Goal: Task Accomplishment & Management: Manage account settings

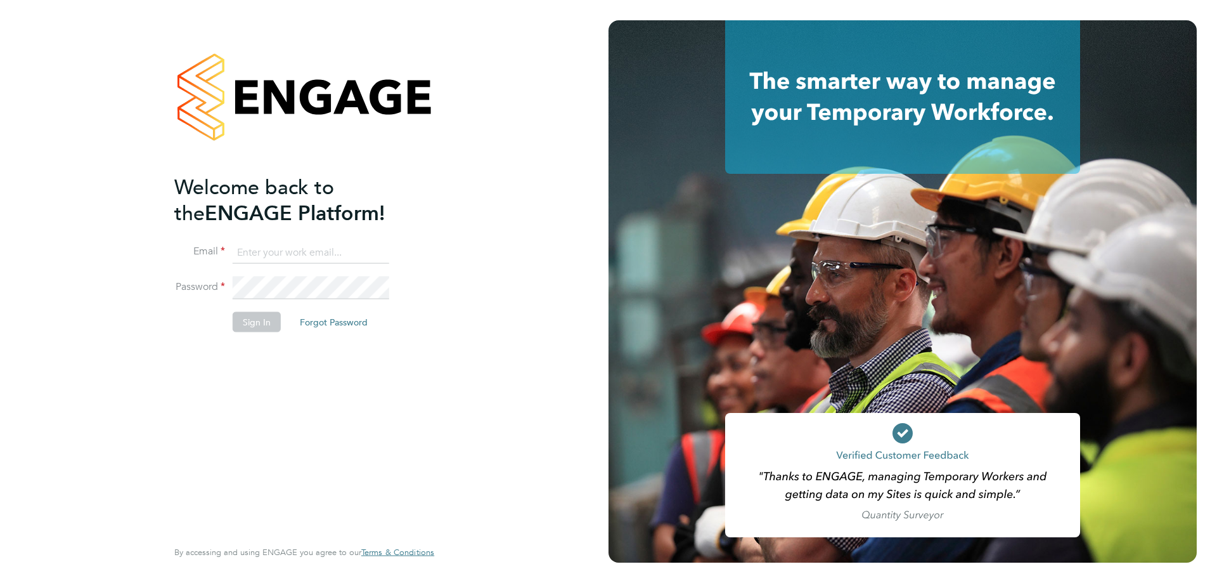
type input "karl.sandford@hmsworks.co.uk"
click at [255, 307] on li "Password" at bounding box center [297, 293] width 247 height 35
click at [268, 322] on button "Sign In" at bounding box center [257, 322] width 48 height 20
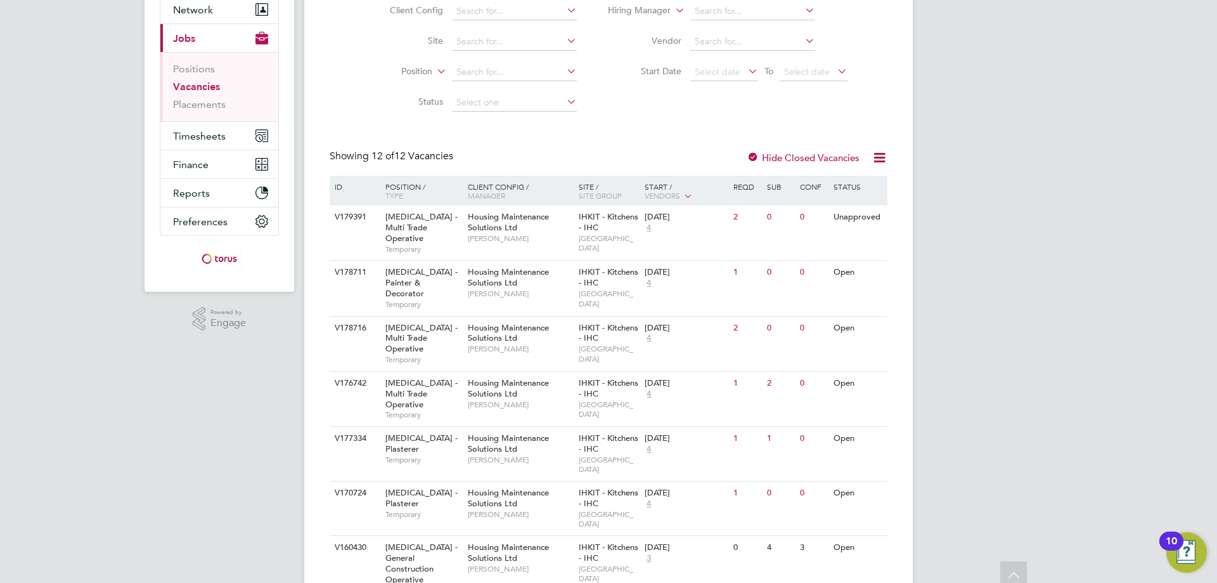
scroll to position [254, 0]
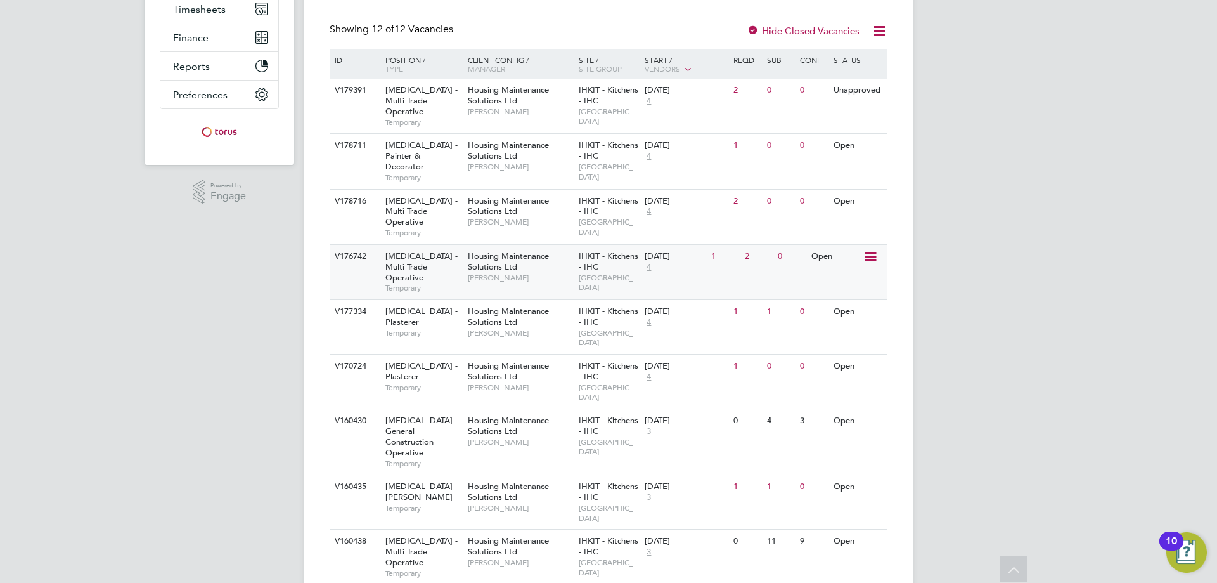
click at [392, 250] on span "HMS - Multi Trade Operative" at bounding box center [421, 266] width 72 height 32
click at [432, 360] on span "HMS - Plasterer" at bounding box center [421, 371] width 72 height 22
click at [416, 306] on span "HMS - Plasterer" at bounding box center [421, 317] width 72 height 22
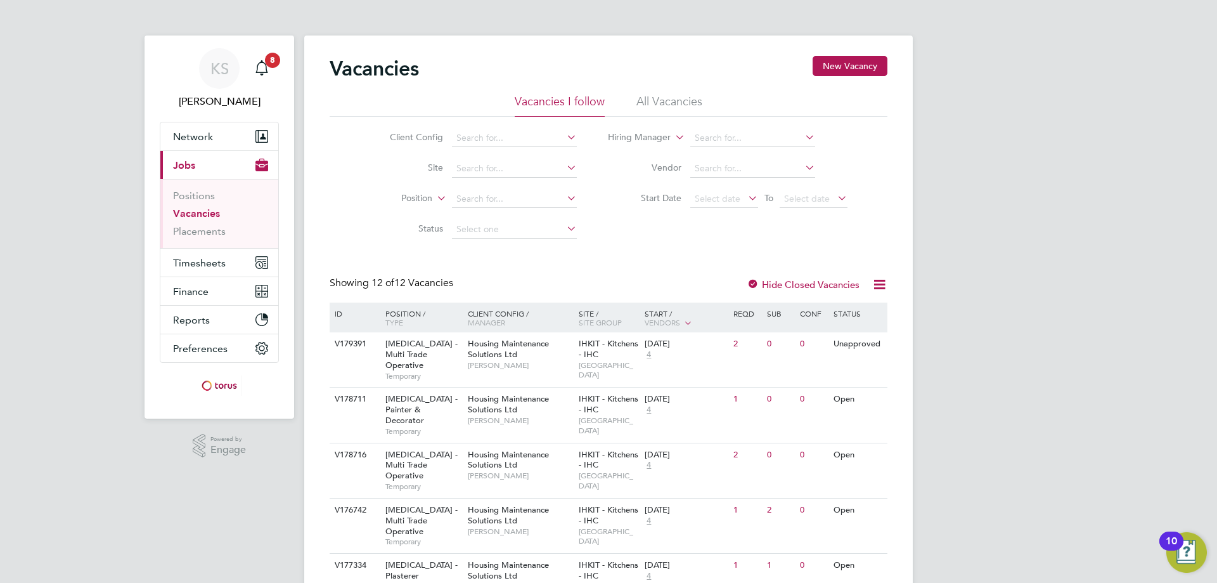
scroll to position [363, 0]
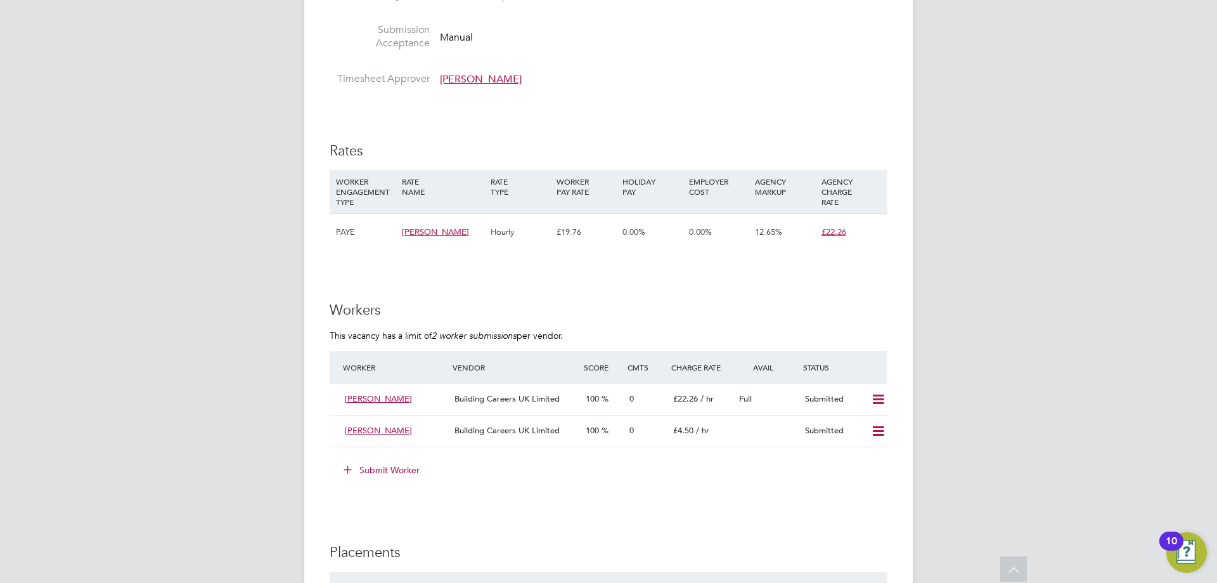
click at [889, 396] on div "Vacancy Details Unfollow Manage Vendors (4) 1 x [MEDICAL_DATA] - Multi Trade Op…" at bounding box center [608, 331] width 609 height 1858
click at [882, 395] on icon at bounding box center [878, 399] width 16 height 10
click at [853, 431] on li "Offer" at bounding box center [861, 426] width 44 height 18
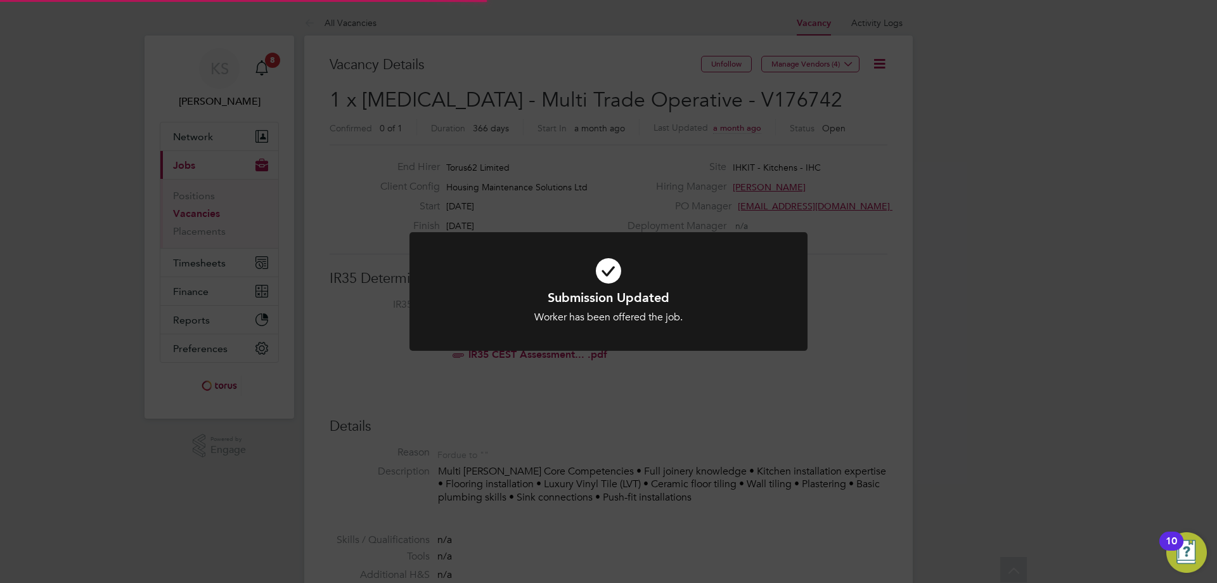
scroll to position [37, 89]
drag, startPoint x: 742, startPoint y: 406, endPoint x: 726, endPoint y: 390, distance: 22.4
click at [742, 406] on div "Submission Updated Worker has been offered the job. Cancel Okay" at bounding box center [608, 291] width 1217 height 583
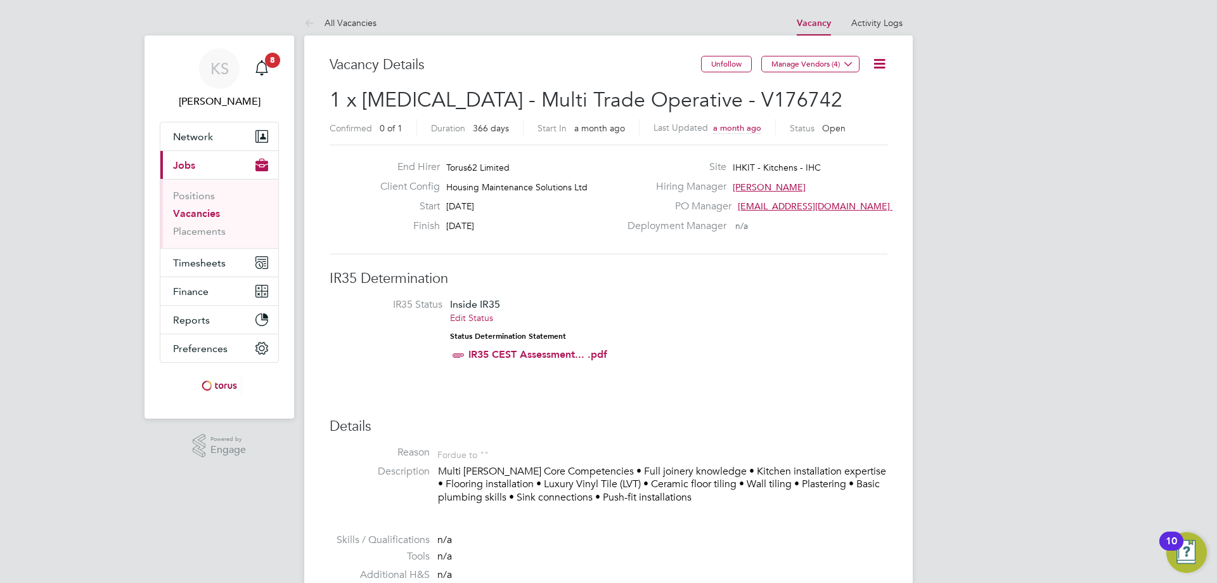
click at [674, 78] on div "Vacancy Details" at bounding box center [515, 71] width 371 height 31
drag, startPoint x: 733, startPoint y: 96, endPoint x: 642, endPoint y: 90, distance: 90.8
click at [642, 90] on h2 "1 x HMS - Multi Trade Operative - V176742 Confirmed 0 of 1 Duration 366 days St…" at bounding box center [609, 113] width 558 height 53
copy span "V176742"
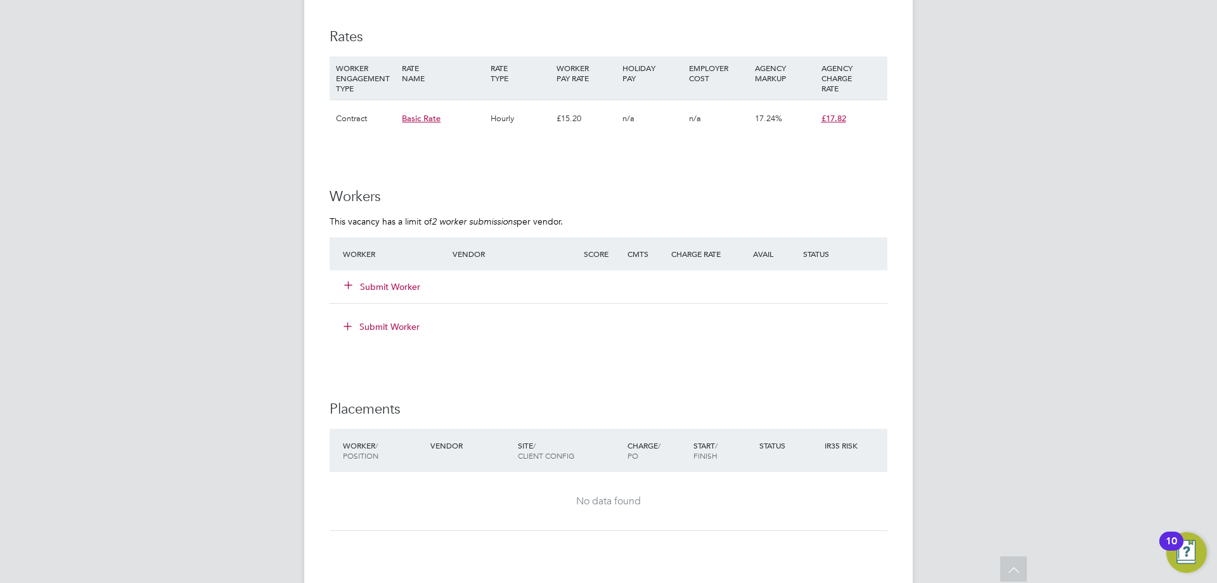
scroll to position [507, 0]
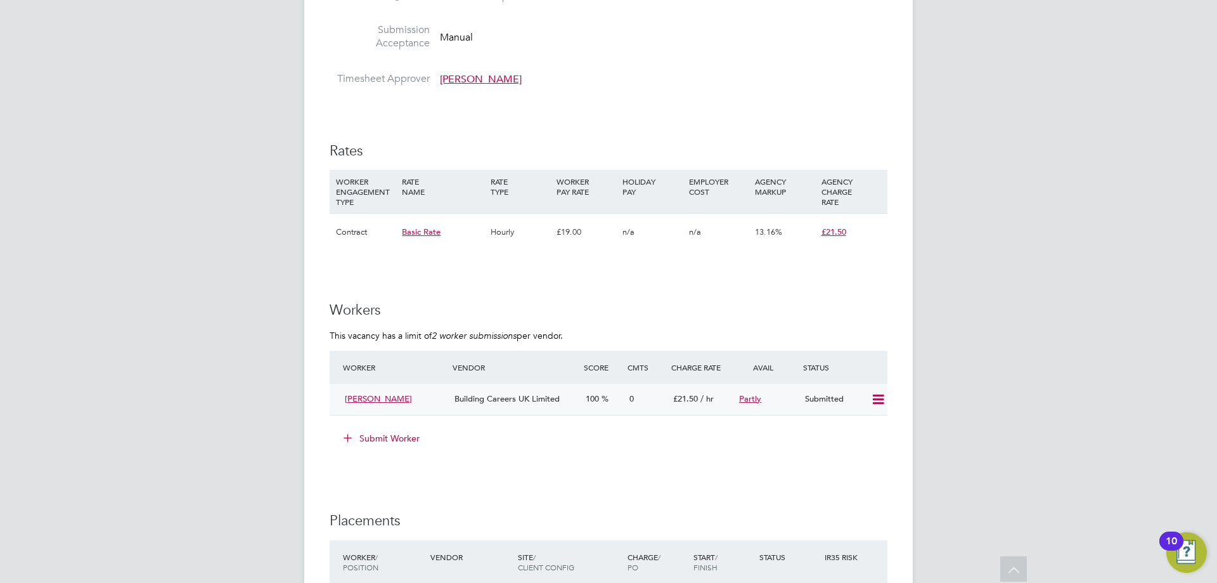
click at [877, 398] on icon at bounding box center [878, 399] width 16 height 10
click at [860, 429] on li "Offer" at bounding box center [861, 426] width 44 height 18
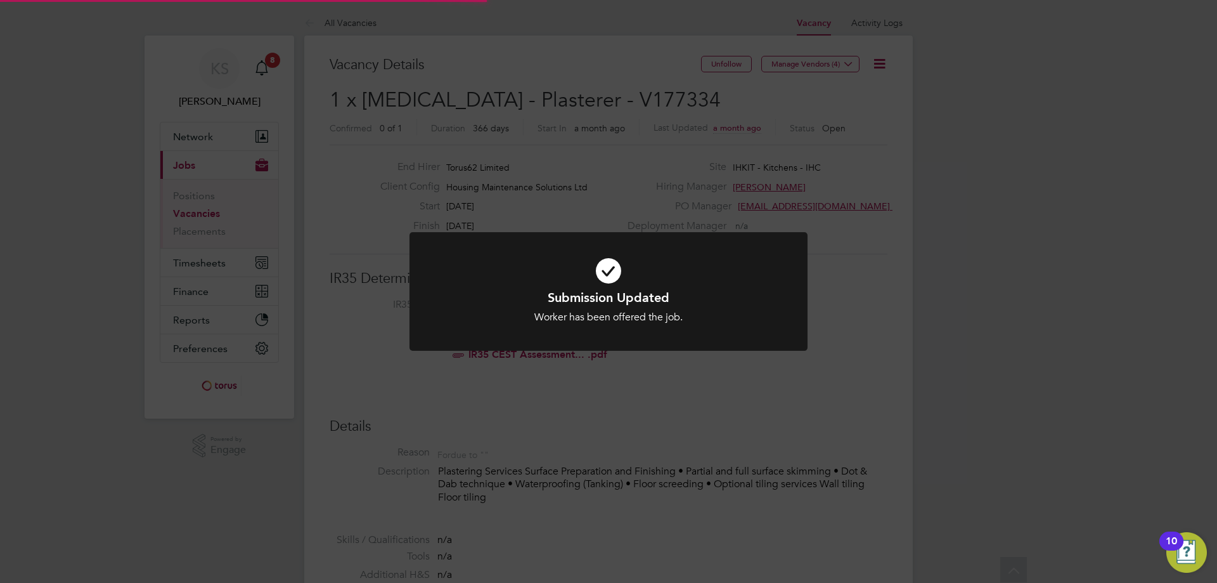
scroll to position [37, 89]
click at [856, 372] on div "Submission Updated Worker has been offered the job. Cancel Okay" at bounding box center [608, 291] width 1217 height 583
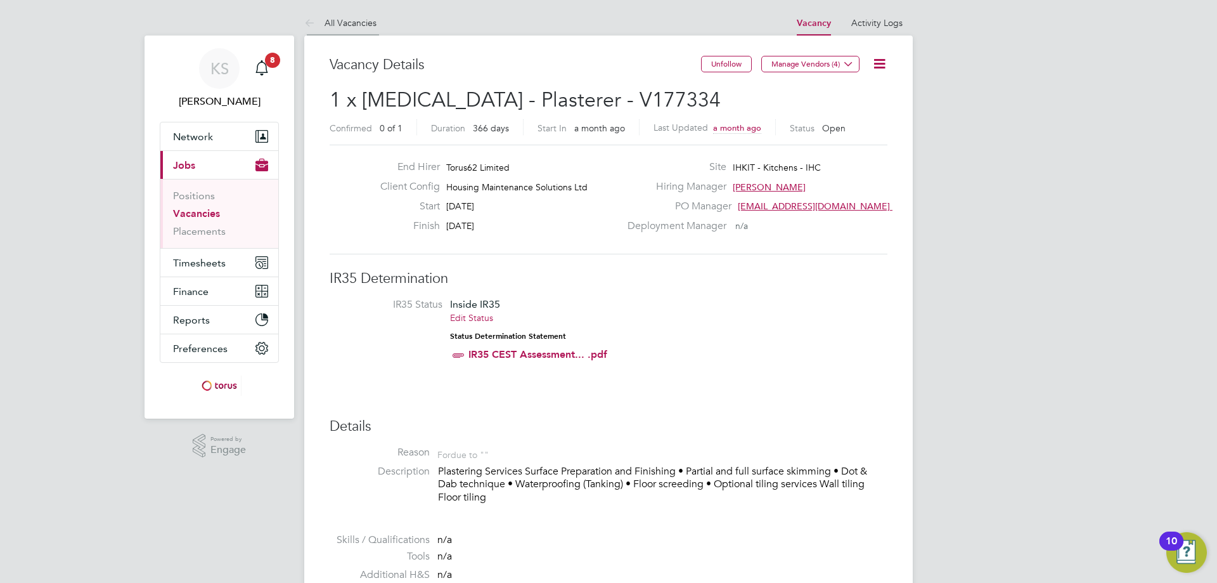
click at [351, 23] on link "All Vacancies" at bounding box center [340, 22] width 72 height 11
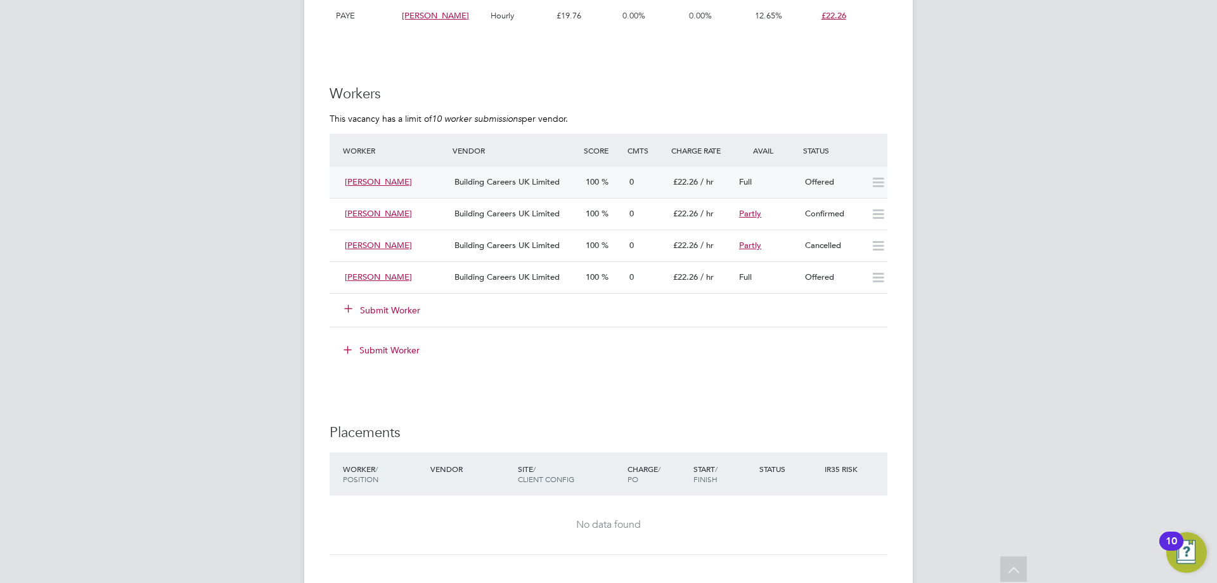
click at [879, 186] on icon at bounding box center [878, 182] width 16 height 10
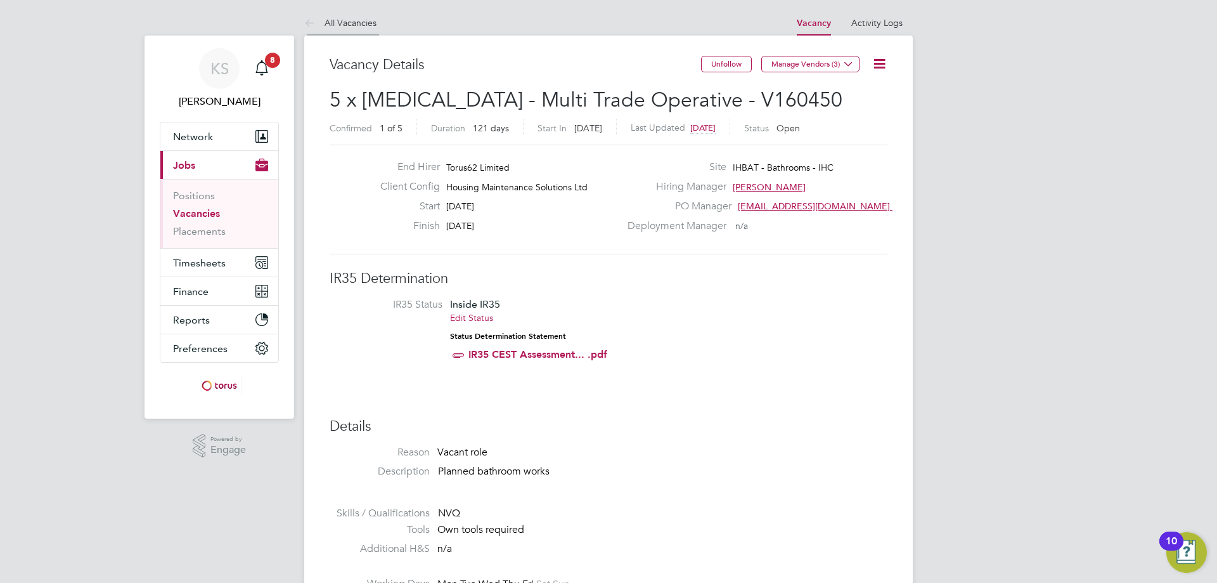
click at [364, 20] on link "All Vacancies" at bounding box center [340, 22] width 72 height 11
